Goal: Information Seeking & Learning: Learn about a topic

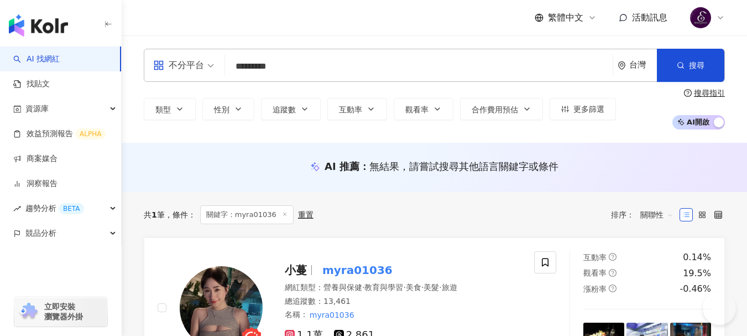
click at [351, 56] on input "*********" at bounding box center [418, 66] width 379 height 21
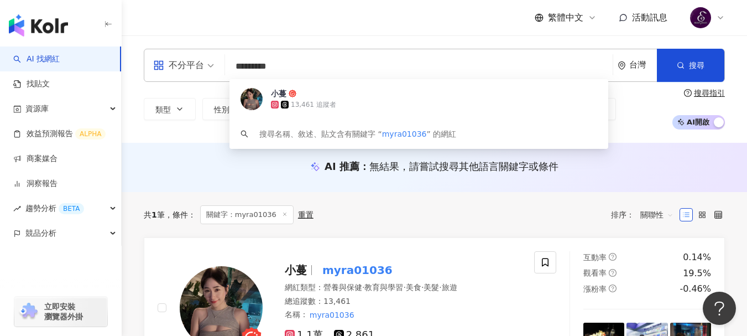
drag, startPoint x: 346, startPoint y: 58, endPoint x: 206, endPoint y: 58, distance: 139.9
click at [206, 58] on div "不分平台 ********* 台灣 搜尋 88210f24-7797-4d04-b516-4c5f288da2f9 小蔓 13,461 追蹤者 搜尋名稱、敘述…" at bounding box center [434, 65] width 581 height 33
type input "********"
click at [685, 72] on button "搜尋" at bounding box center [690, 65] width 67 height 33
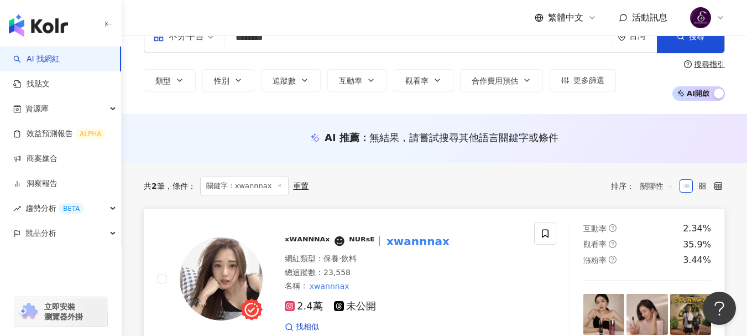
scroll to position [55, 0]
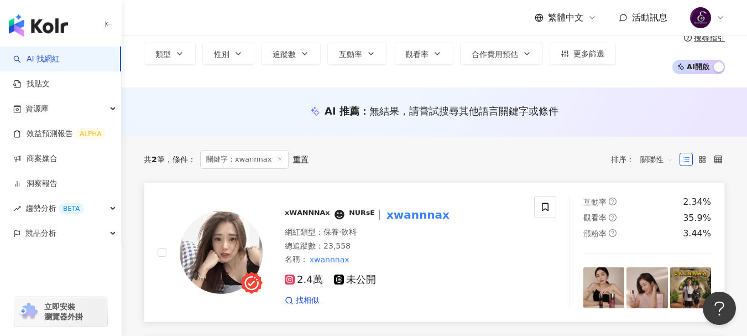
click at [402, 218] on mark "xwannnax" at bounding box center [417, 215] width 67 height 18
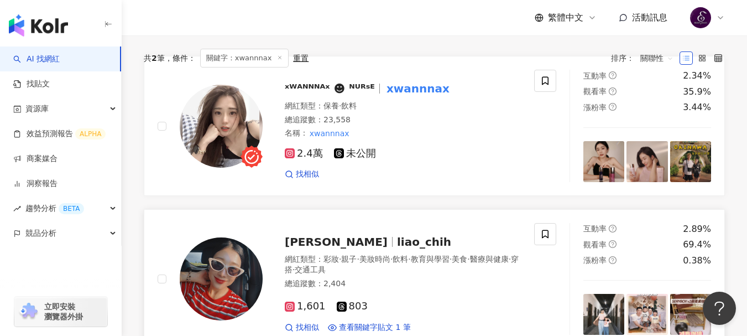
scroll to position [85, 0]
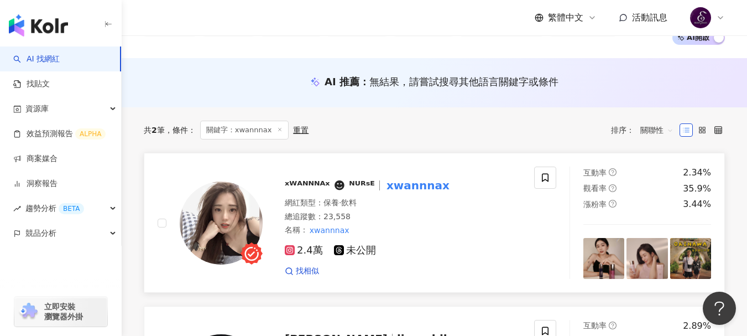
click at [351, 184] on span "ˣᵂᴬᴺᴺᴺᴬˣ ☻ ᴺᵁᴿˢᴱ" at bounding box center [330, 185] width 90 height 13
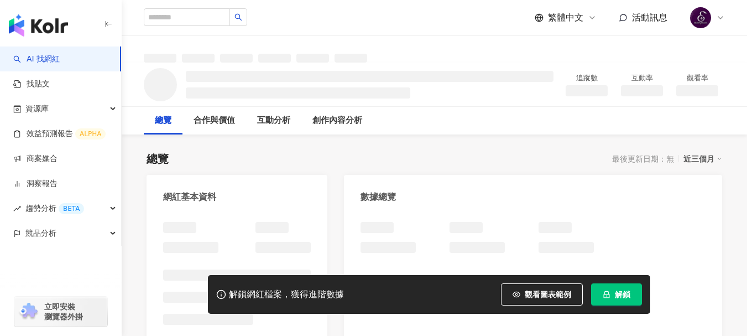
click at [613, 293] on button "解鎖" at bounding box center [616, 294] width 51 height 22
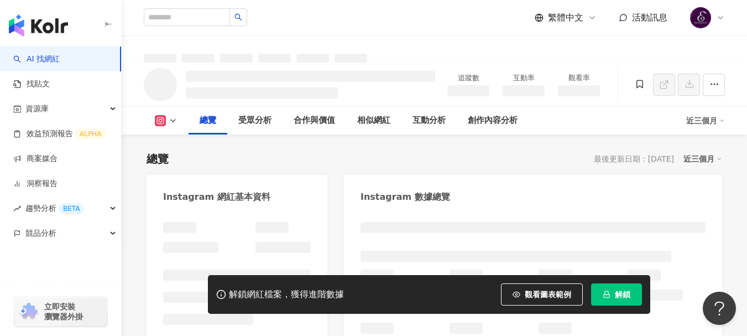
scroll to position [221, 0]
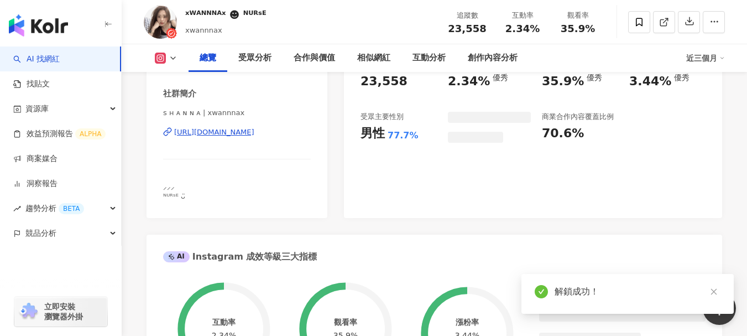
click at [711, 290] on icon "close" at bounding box center [714, 292] width 8 height 8
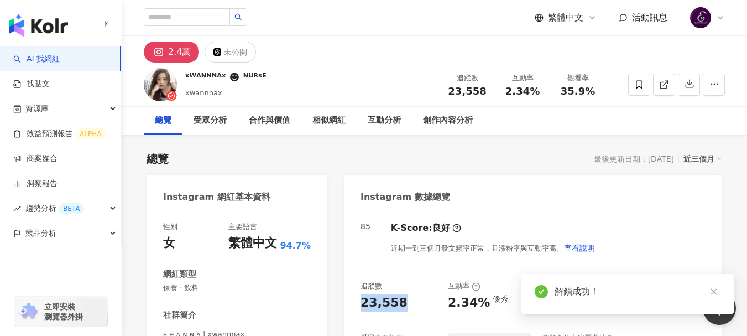
drag, startPoint x: 337, startPoint y: 298, endPoint x: 346, endPoint y: 303, distance: 10.9
click at [346, 303] on div "85 K-Score : 良好 近期一到三個月發文頻率正常，且漲粉率與互動率高。 查看說明 追蹤數 23,558 互動率 2.34% 優秀 觀看率 35.9%…" at bounding box center [533, 325] width 378 height 228
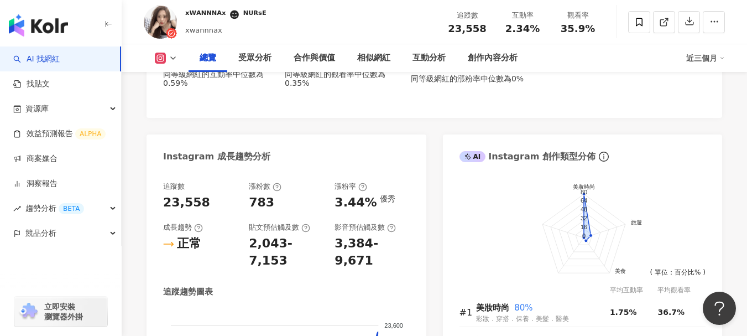
scroll to position [553, 0]
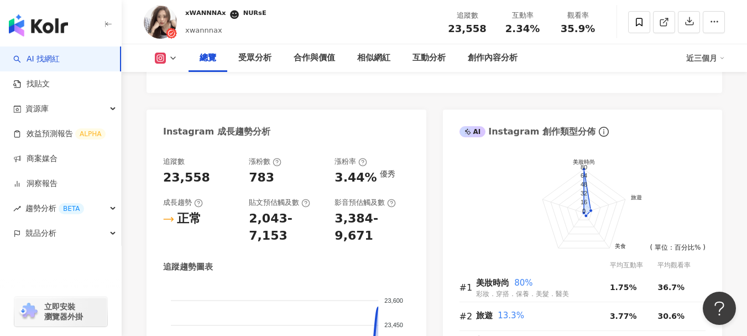
click at [345, 82] on div "互動率 2.34% 優秀 同等級網紅的互動率中位數為 0.59% 觀看率 35.9% 優秀 同等級網紅的觀看率中位數為 0.35% 漲粉率 3.44% 優秀 …" at bounding box center [435, 16] width 576 height 154
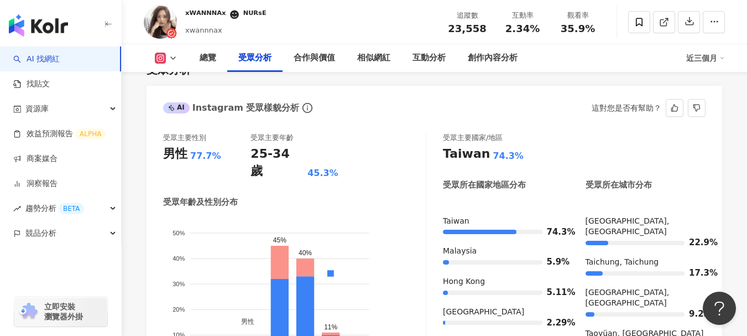
scroll to position [1272, 0]
